Goal: Transaction & Acquisition: Book appointment/travel/reservation

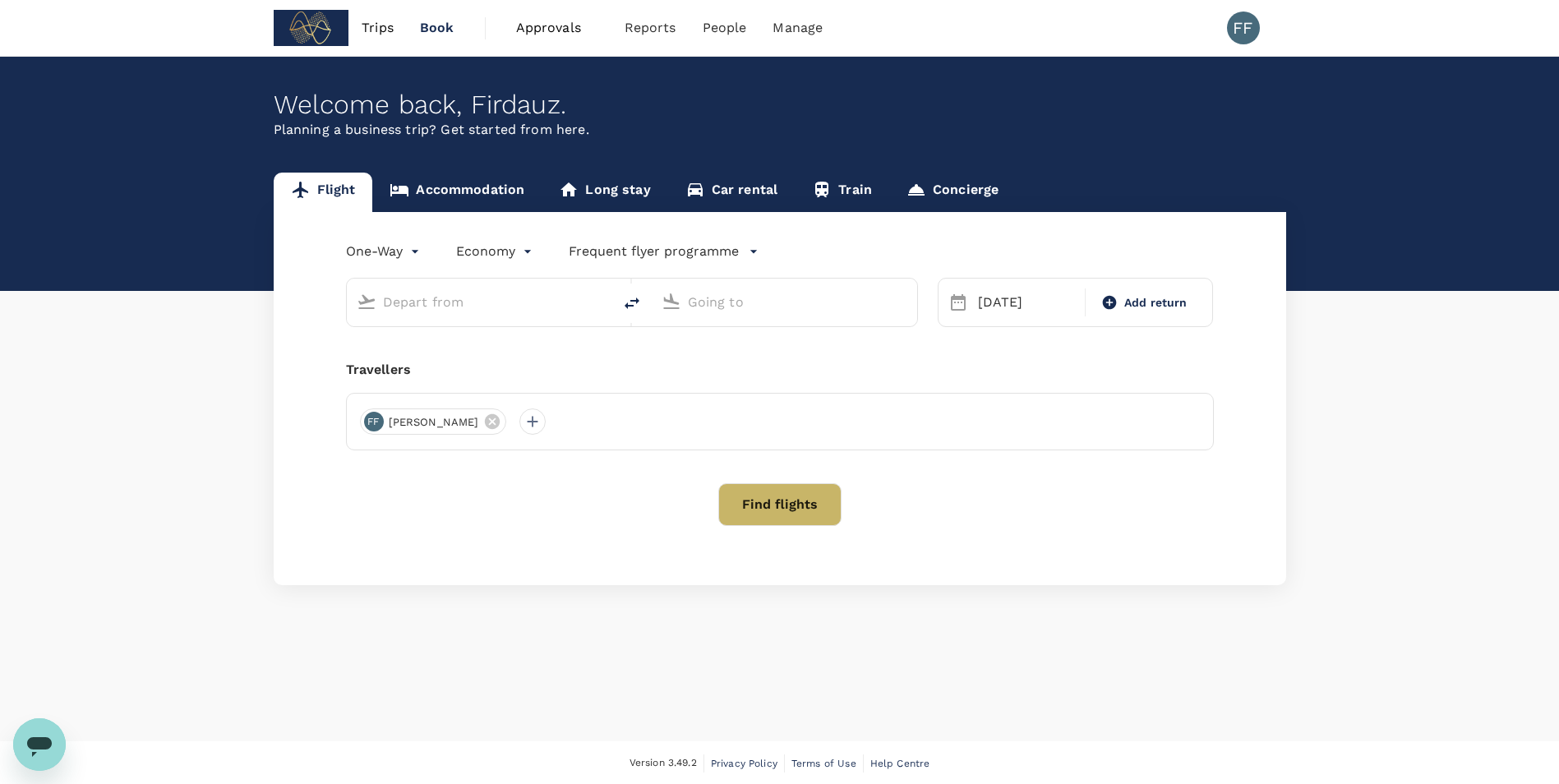
type input "Kuala Lumpur, Malaysia (any)"
type input "Shanghai Pudong Intl (PVG)"
type input "Kuala Lumpur, Malaysia (any)"
type input "Shanghai Pudong Intl (PVG)"
